Goal: Task Accomplishment & Management: Manage account settings

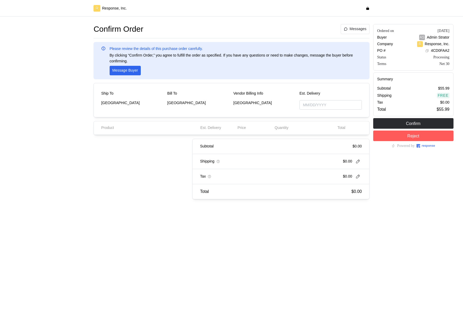
type input "[DATE]"
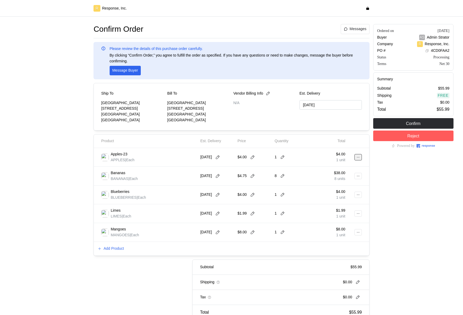
click at [361, 158] on button at bounding box center [358, 157] width 7 height 6
click at [342, 166] on p "Edit" at bounding box center [341, 168] width 34 height 6
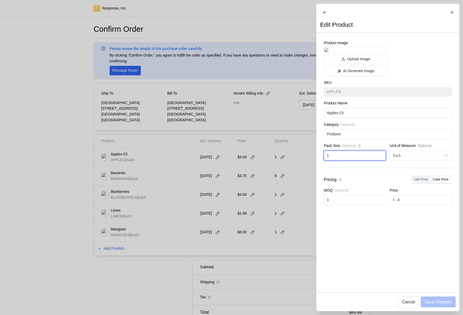
click at [351, 160] on input "1" at bounding box center [355, 156] width 56 height 10
type input "3"
type input "100"
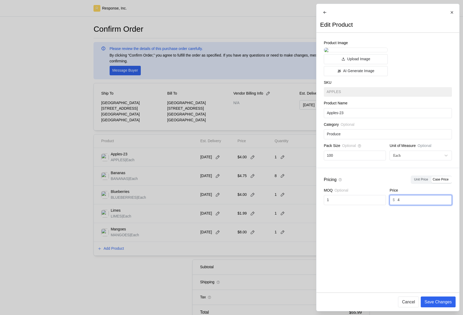
click at [427, 205] on input "4" at bounding box center [423, 200] width 51 height 10
type input "49.95"
click at [449, 299] on p "Save Changes" at bounding box center [438, 302] width 27 height 7
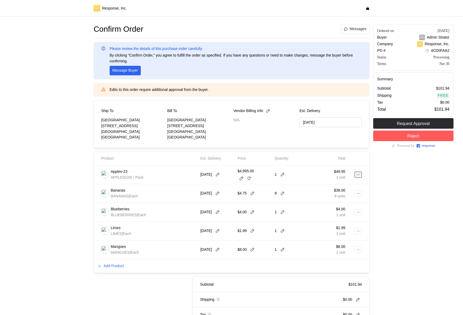
click at [360, 175] on icon at bounding box center [359, 175] width 4 height 4
click at [332, 187] on p "Edit" at bounding box center [341, 186] width 34 height 6
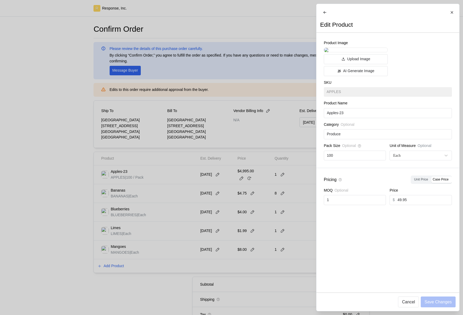
click at [252, 181] on div at bounding box center [231, 157] width 463 height 315
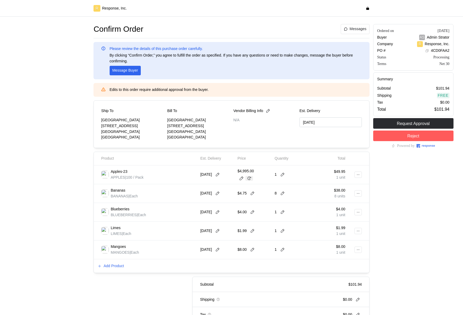
click at [251, 178] on icon at bounding box center [250, 178] width 4 height 3
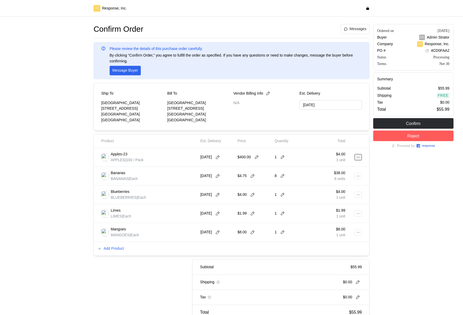
click at [359, 156] on icon at bounding box center [359, 157] width 4 height 4
click at [334, 168] on p "Edit" at bounding box center [341, 168] width 34 height 6
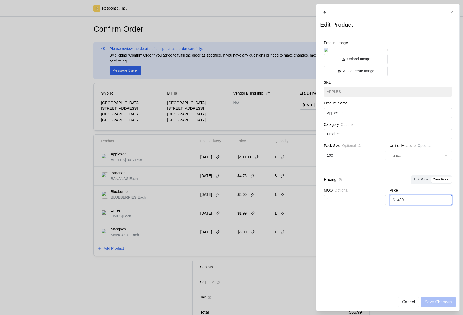
click at [409, 205] on input "400" at bounding box center [423, 200] width 51 height 10
click at [294, 216] on div at bounding box center [231, 157] width 463 height 315
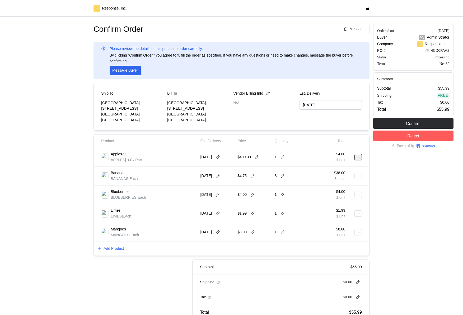
click at [356, 157] on button at bounding box center [358, 157] width 7 height 6
click at [347, 167] on p "Edit" at bounding box center [341, 168] width 34 height 6
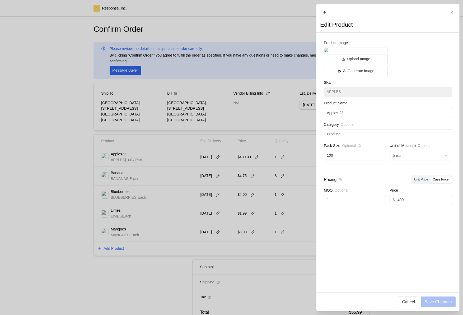
click at [279, 166] on div at bounding box center [231, 157] width 463 height 315
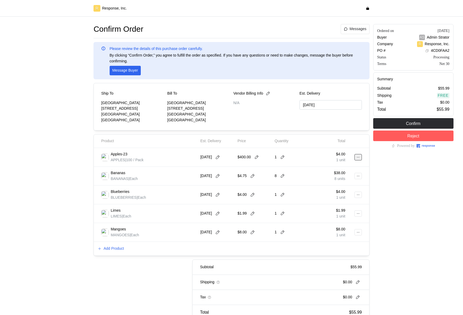
click at [358, 158] on icon at bounding box center [359, 157] width 4 height 4
click at [352, 170] on p "Edit" at bounding box center [341, 168] width 34 height 6
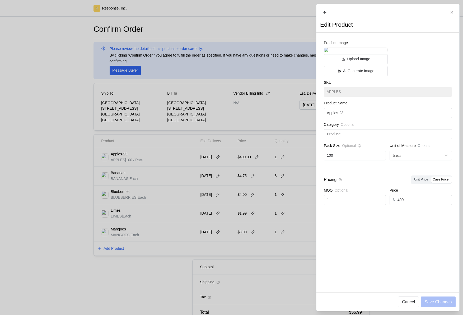
click at [298, 200] on div at bounding box center [231, 157] width 463 height 315
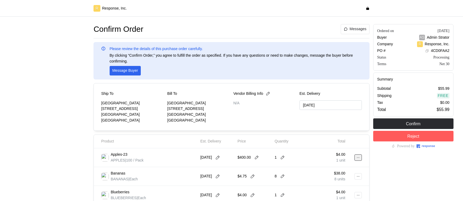
click at [359, 158] on icon at bounding box center [359, 157] width 4 height 4
click at [347, 167] on p "Edit" at bounding box center [341, 168] width 34 height 6
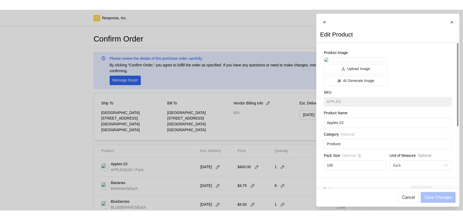
scroll to position [97, 0]
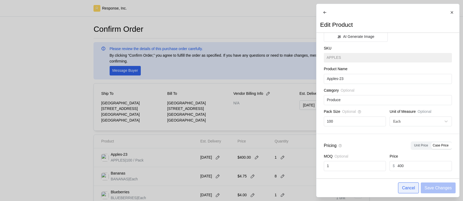
click at [408, 191] on button "Cancel" at bounding box center [408, 187] width 21 height 11
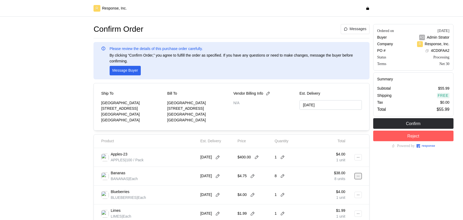
click at [359, 175] on icon at bounding box center [359, 176] width 4 height 4
click at [343, 185] on p "Edit" at bounding box center [341, 187] width 34 height 6
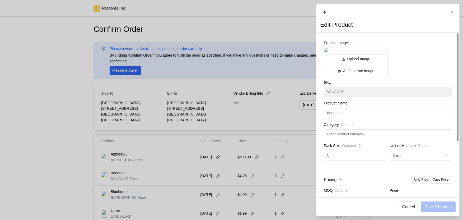
click at [273, 178] on div at bounding box center [231, 110] width 463 height 220
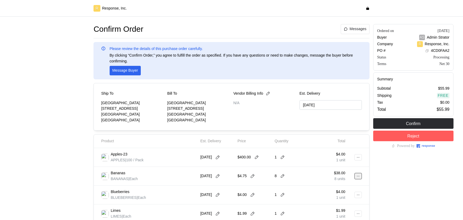
click at [355, 178] on button at bounding box center [358, 176] width 7 height 6
click at [338, 184] on p "Edit" at bounding box center [341, 187] width 34 height 6
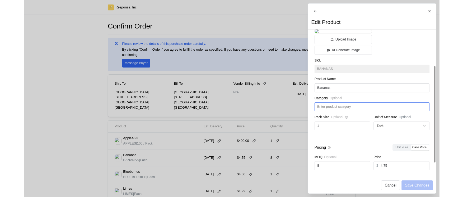
scroll to position [76, 0]
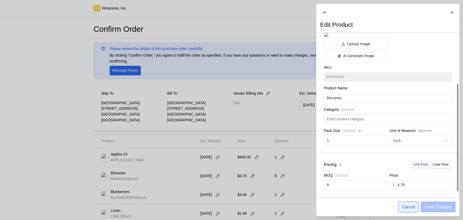
click at [407, 206] on p "Cancel" at bounding box center [408, 207] width 13 height 7
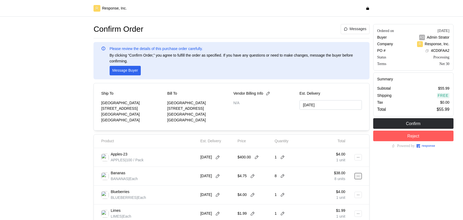
click at [359, 178] on button at bounding box center [358, 176] width 7 height 6
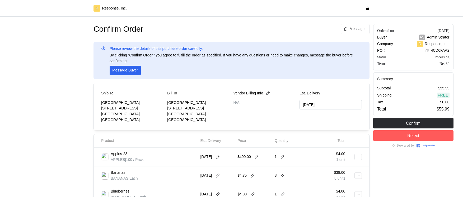
click at [281, 37] on div "Confirm Order Messages Please review the details of this purchase order careful…" at bounding box center [232, 172] width 276 height 296
click at [359, 157] on icon at bounding box center [359, 157] width 4 height 4
click at [332, 165] on p "Edit" at bounding box center [341, 168] width 34 height 6
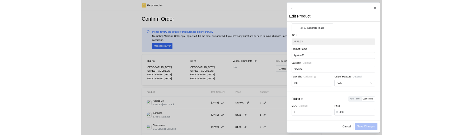
scroll to position [91, 0]
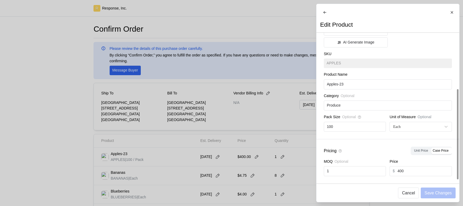
click at [423, 151] on span "Unit Price" at bounding box center [421, 151] width 14 height 4
click at [413, 149] on input "Unit Price" at bounding box center [413, 149] width 0 height 0
click at [445, 152] on span "Case Price" at bounding box center [441, 151] width 16 height 4
click at [432, 149] on input "Case Price" at bounding box center [432, 149] width 0 height 0
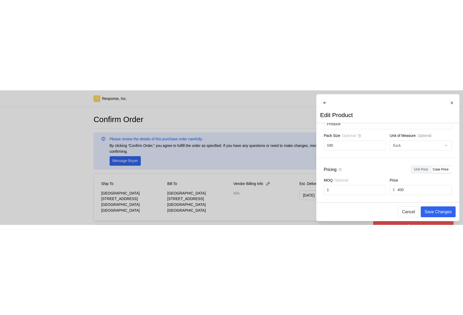
scroll to position [0, 0]
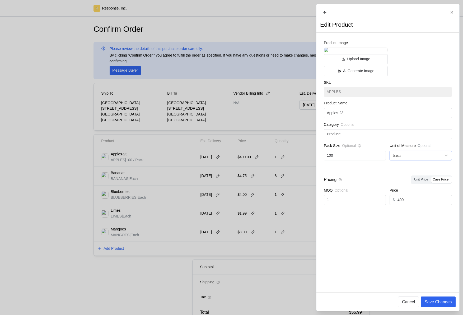
click at [401, 160] on div "Each" at bounding box center [421, 156] width 62 height 10
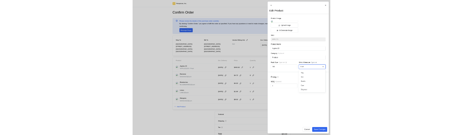
scroll to position [21, 0]
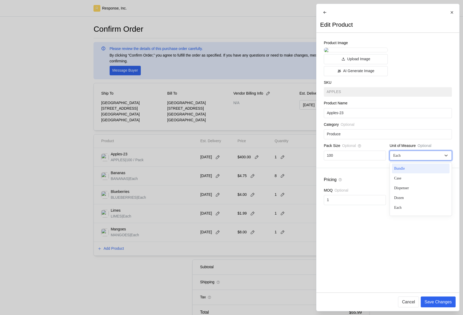
click at [368, 213] on div "Pricing Unit Price Case Price MOQ Optional 1 Price $ 400" at bounding box center [388, 190] width 143 height 44
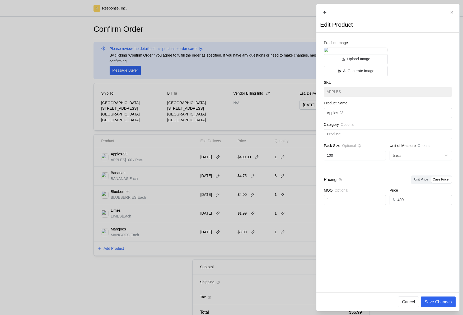
click at [417, 181] on span "Unit Price" at bounding box center [421, 180] width 14 height 4
click at [413, 177] on input "Unit Price" at bounding box center [413, 177] width 0 height 0
click at [437, 299] on p "Save Changes" at bounding box center [438, 302] width 27 height 7
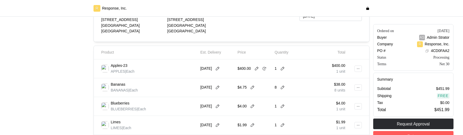
scroll to position [147, 0]
